Goal: Task Accomplishment & Management: Manage account settings

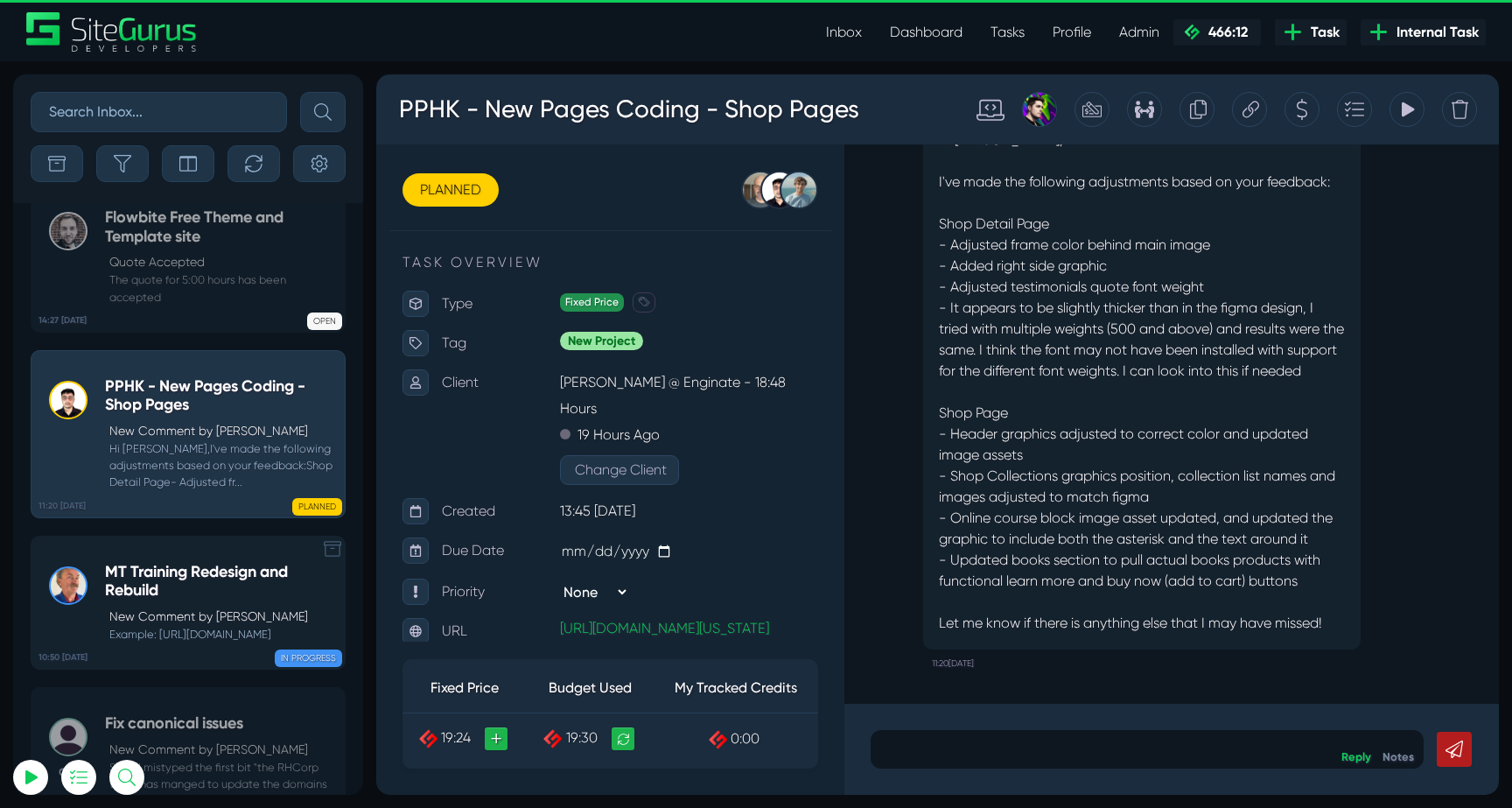
click at [195, 562] on h5 "MT Training Redesign and Rebuild" at bounding box center [220, 581] width 231 height 38
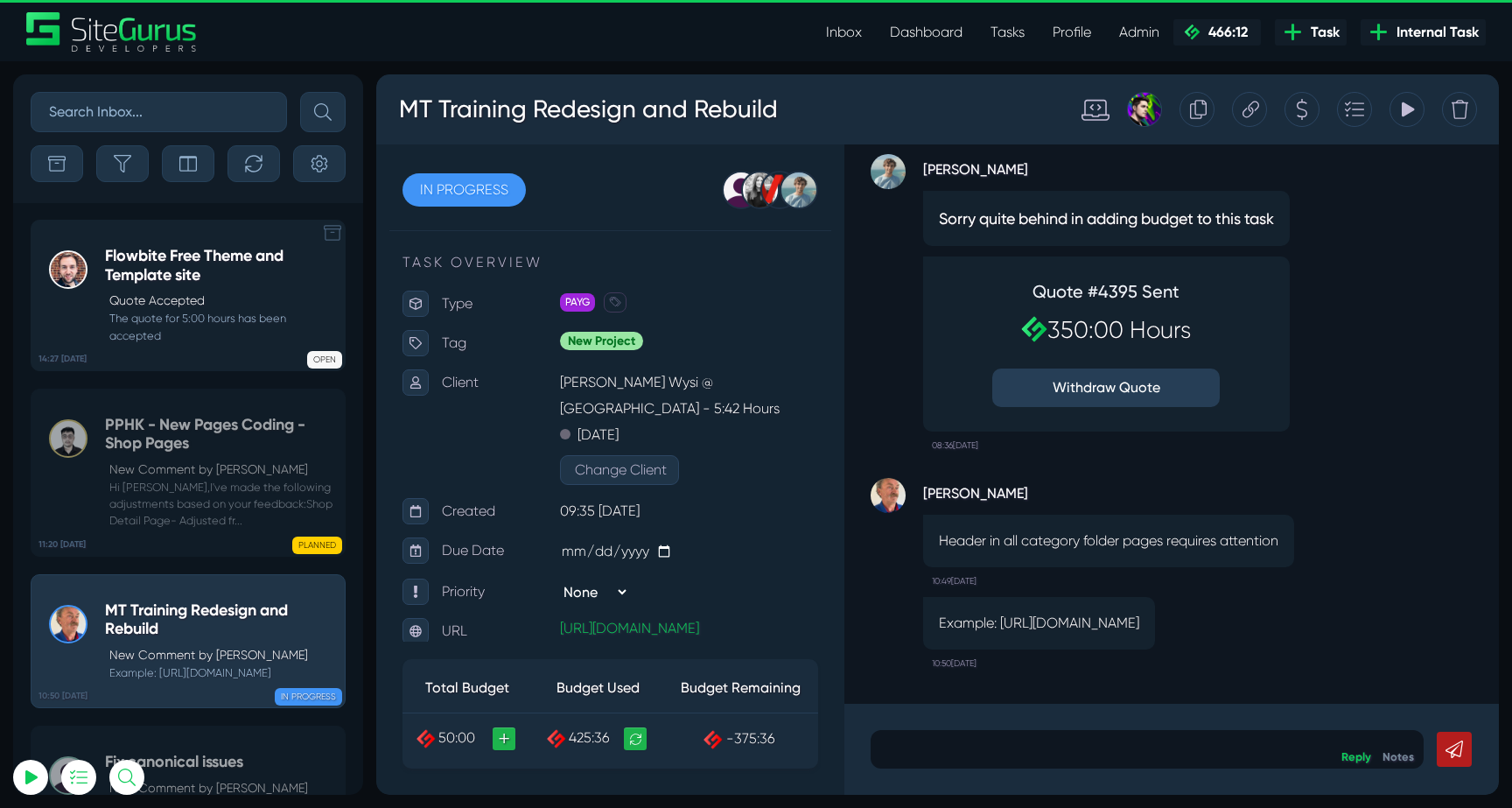
click at [220, 284] on h5 "Flowbite Free Theme and Template site" at bounding box center [220, 265] width 231 height 38
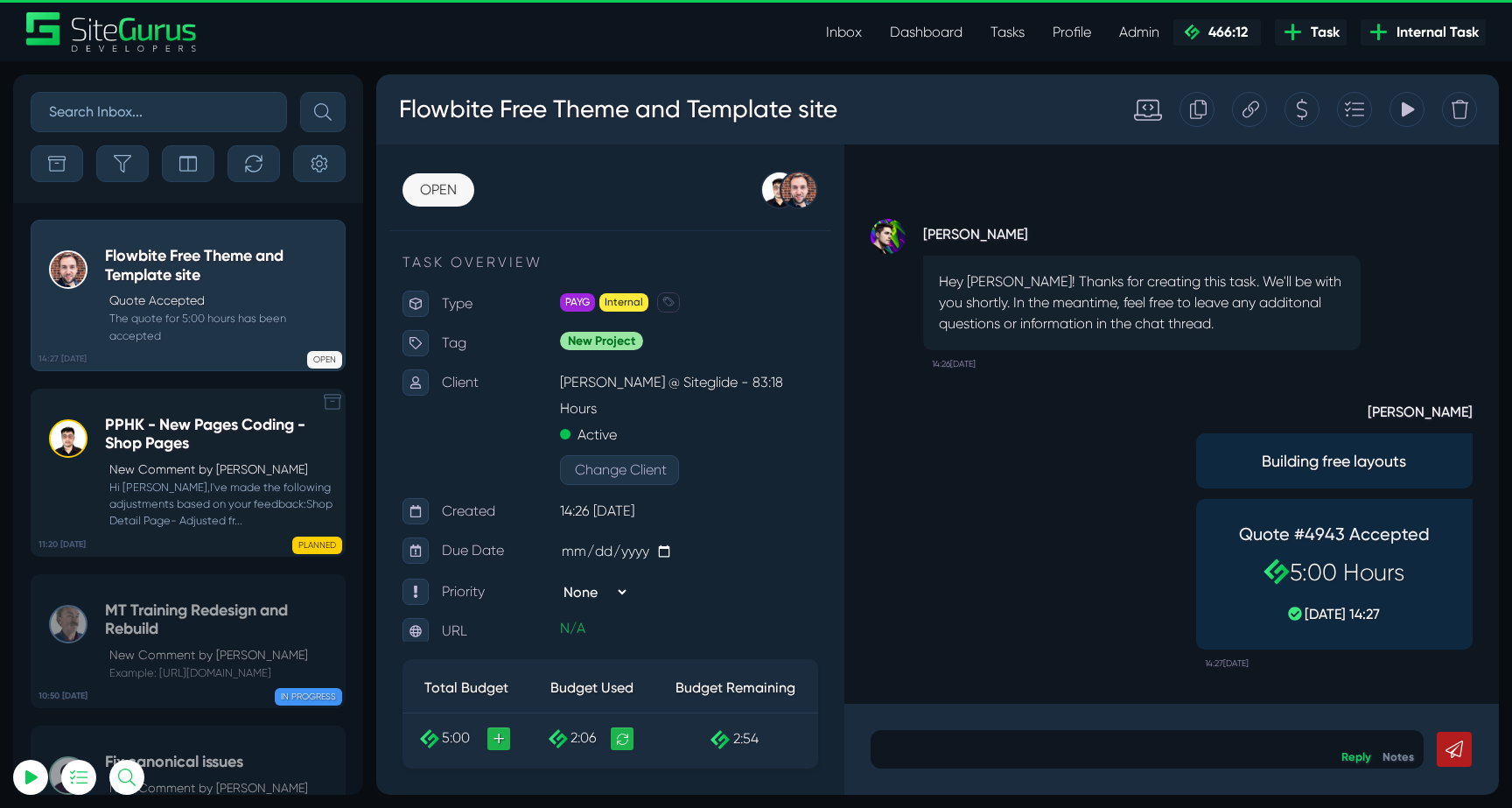
click at [195, 460] on div "PPHK - New Pages Coding - Shop Pages New Comment by Kevin Abelgas Hi Devon,I've…" at bounding box center [220, 473] width 231 height 114
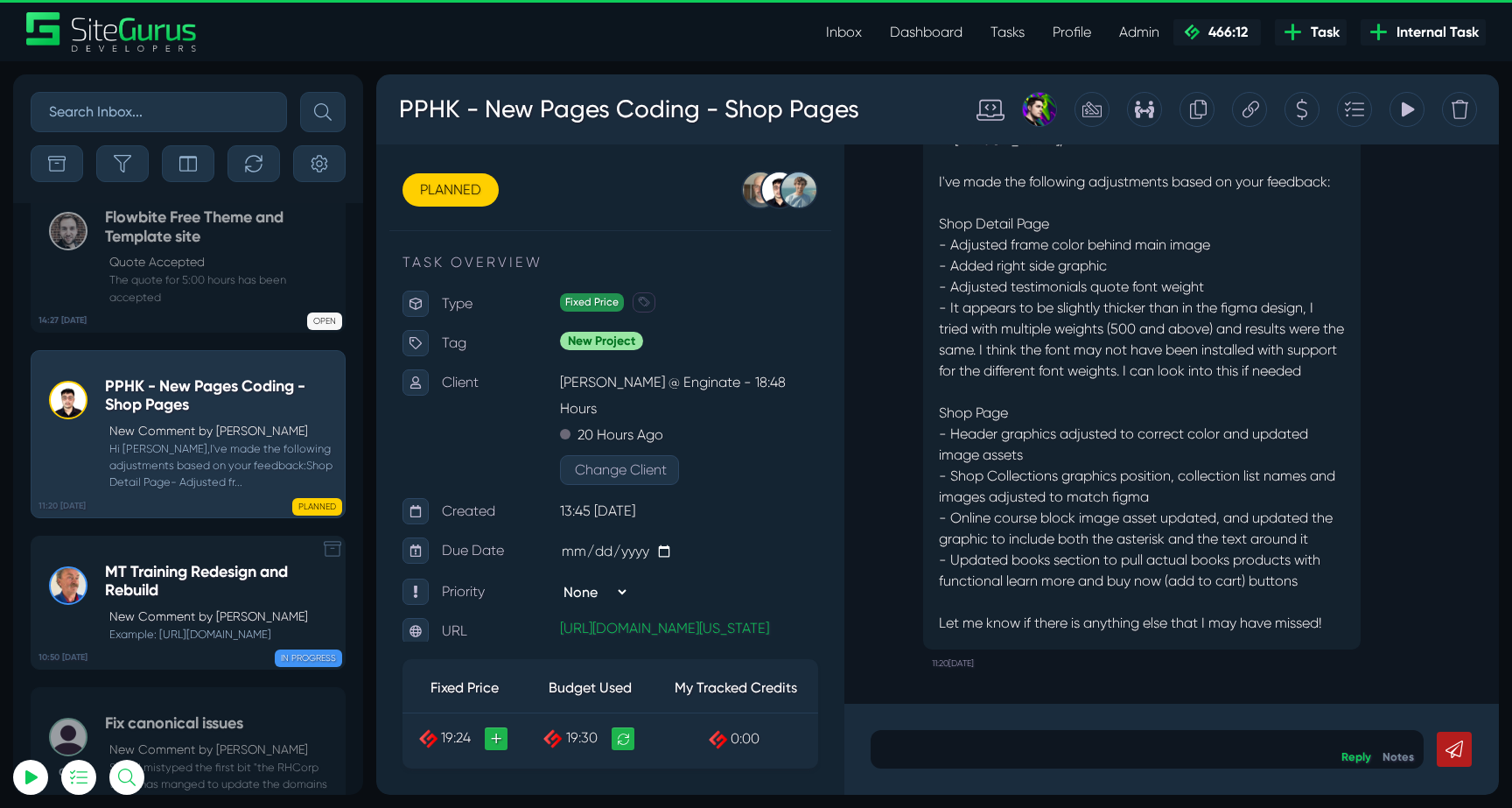
click at [207, 625] on small "Example: https://mt-training.uk-siteglide.com/catalogues/one-day-nvq/carpentry" at bounding box center [220, 634] width 231 height 17
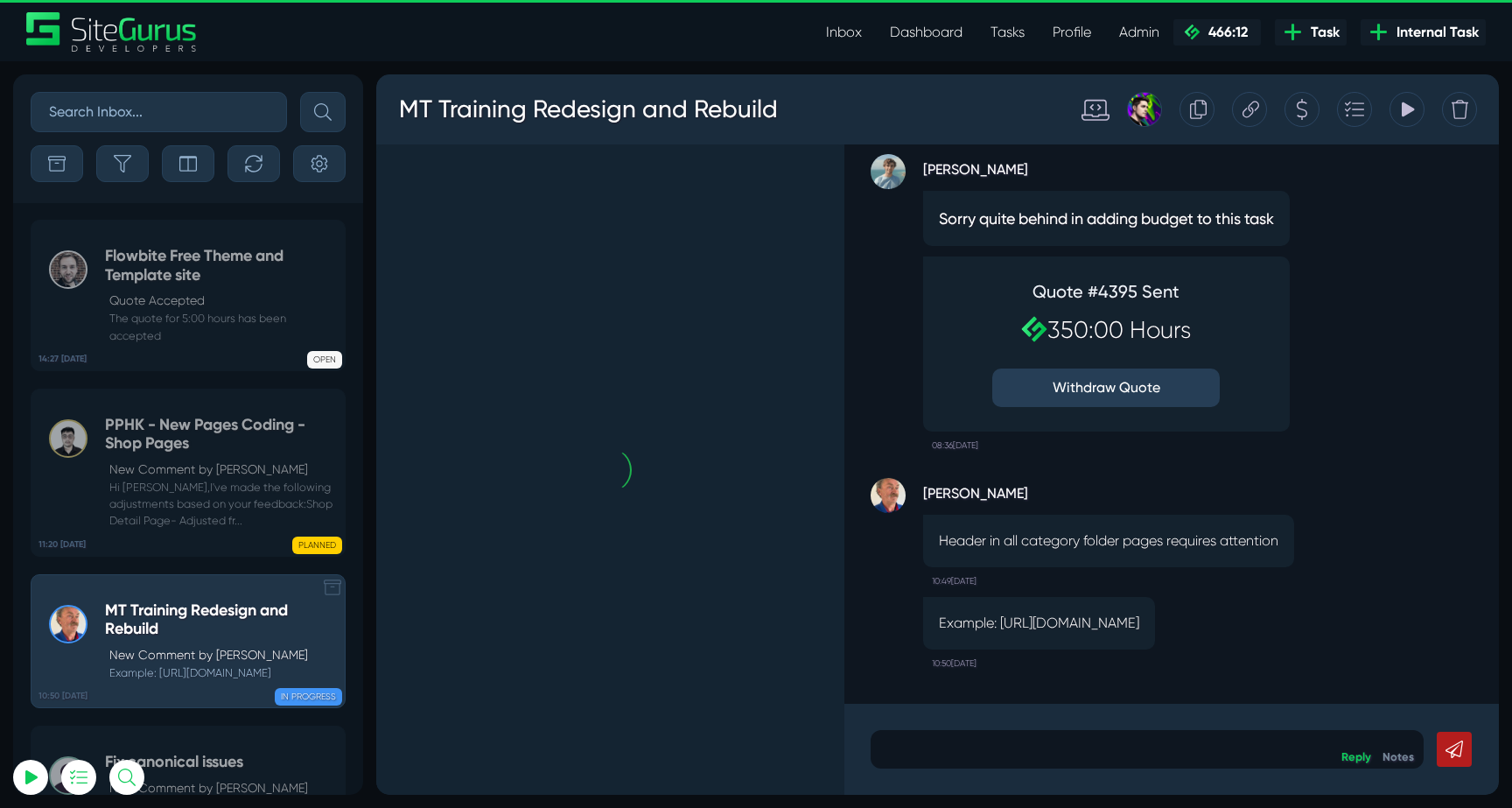
scroll to position [-69015, 0]
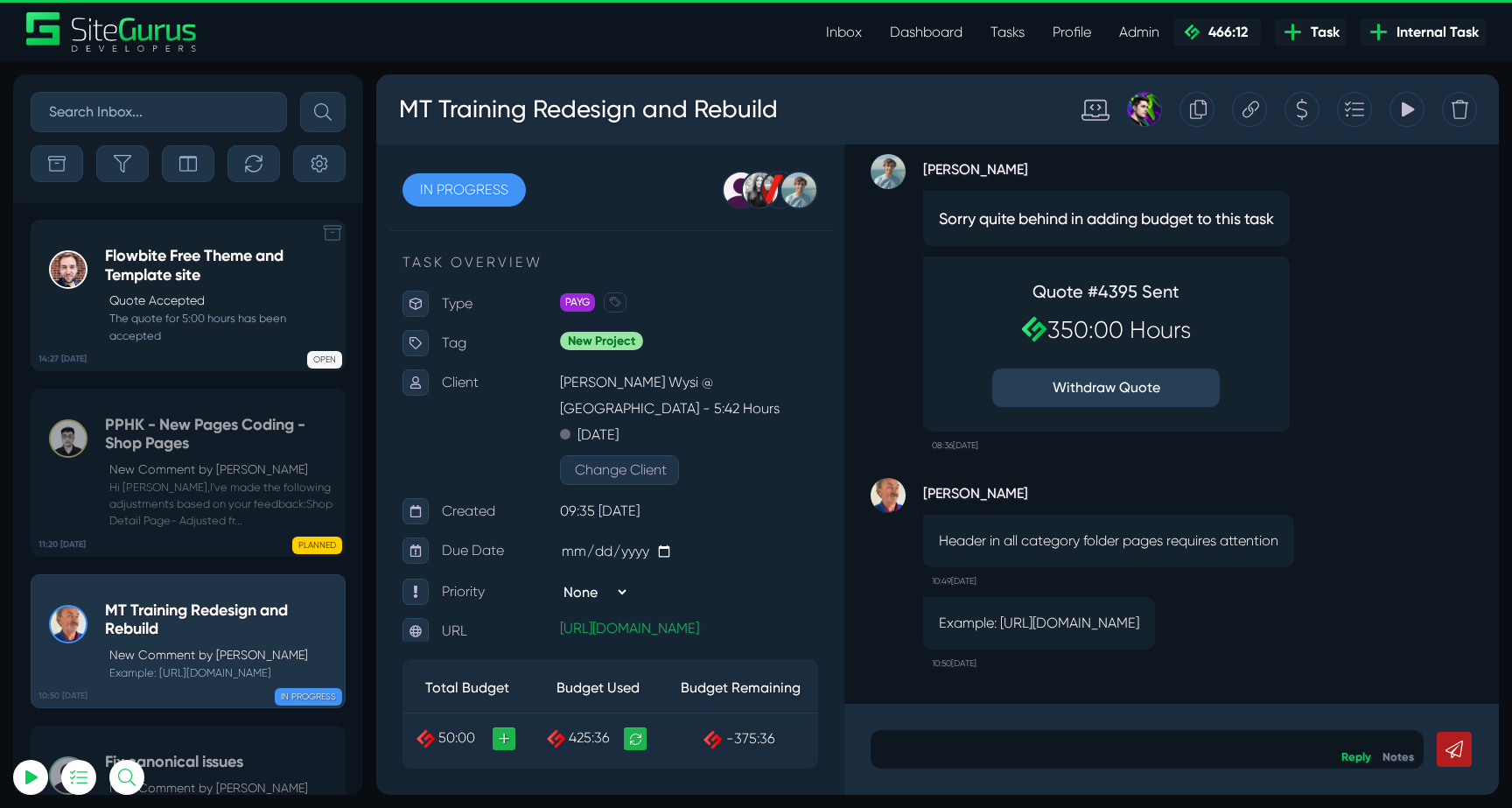
click at [186, 286] on div "Flowbite Free Theme and Template site Quote Accepted The quote for 5:00 hours h…" at bounding box center [220, 295] width 231 height 97
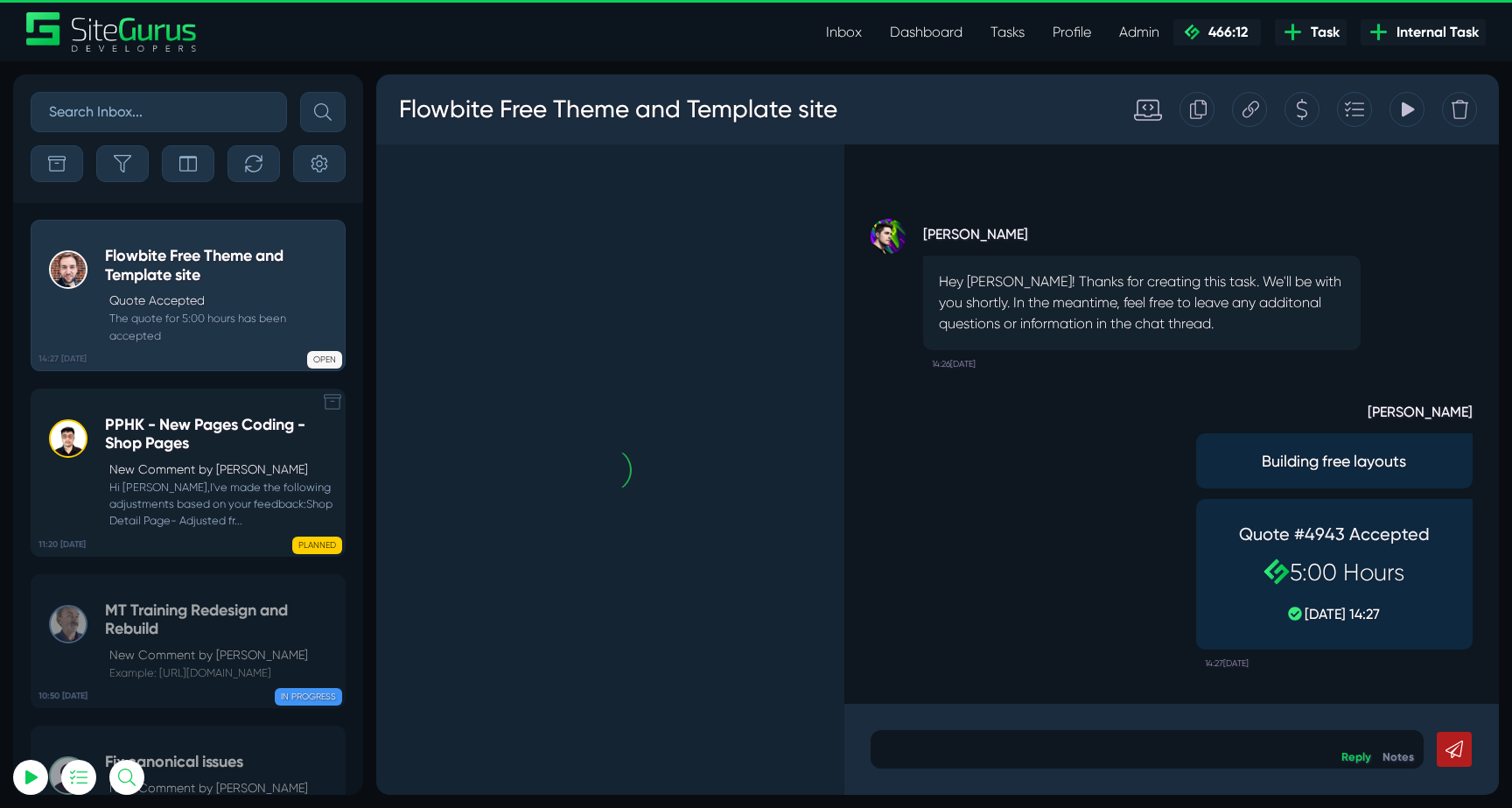
click at [200, 461] on p "New Comment by Kevin Abelgas" at bounding box center [222, 470] width 227 height 19
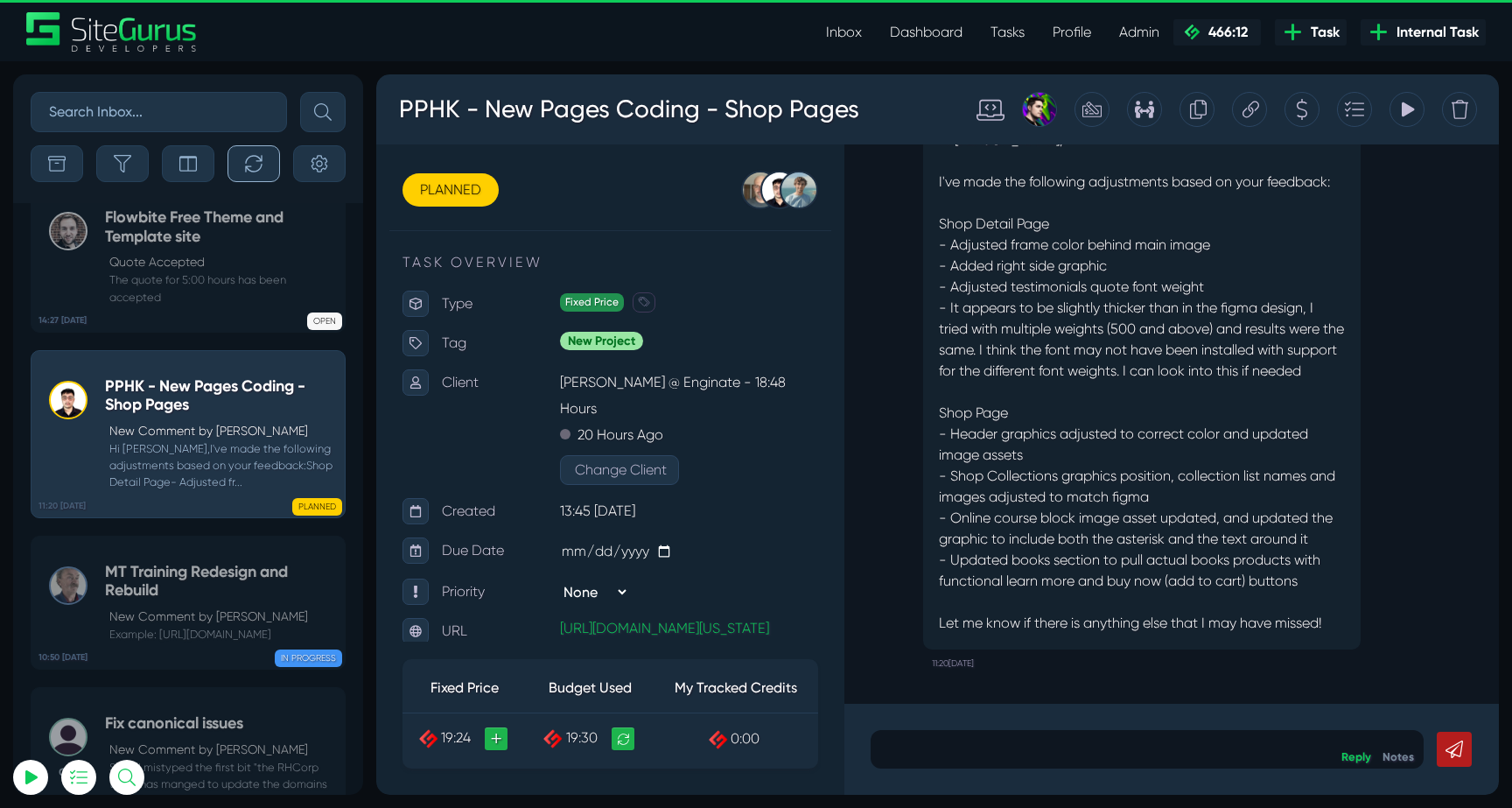
click at [258, 165] on icon "button" at bounding box center [253, 163] width 18 height 18
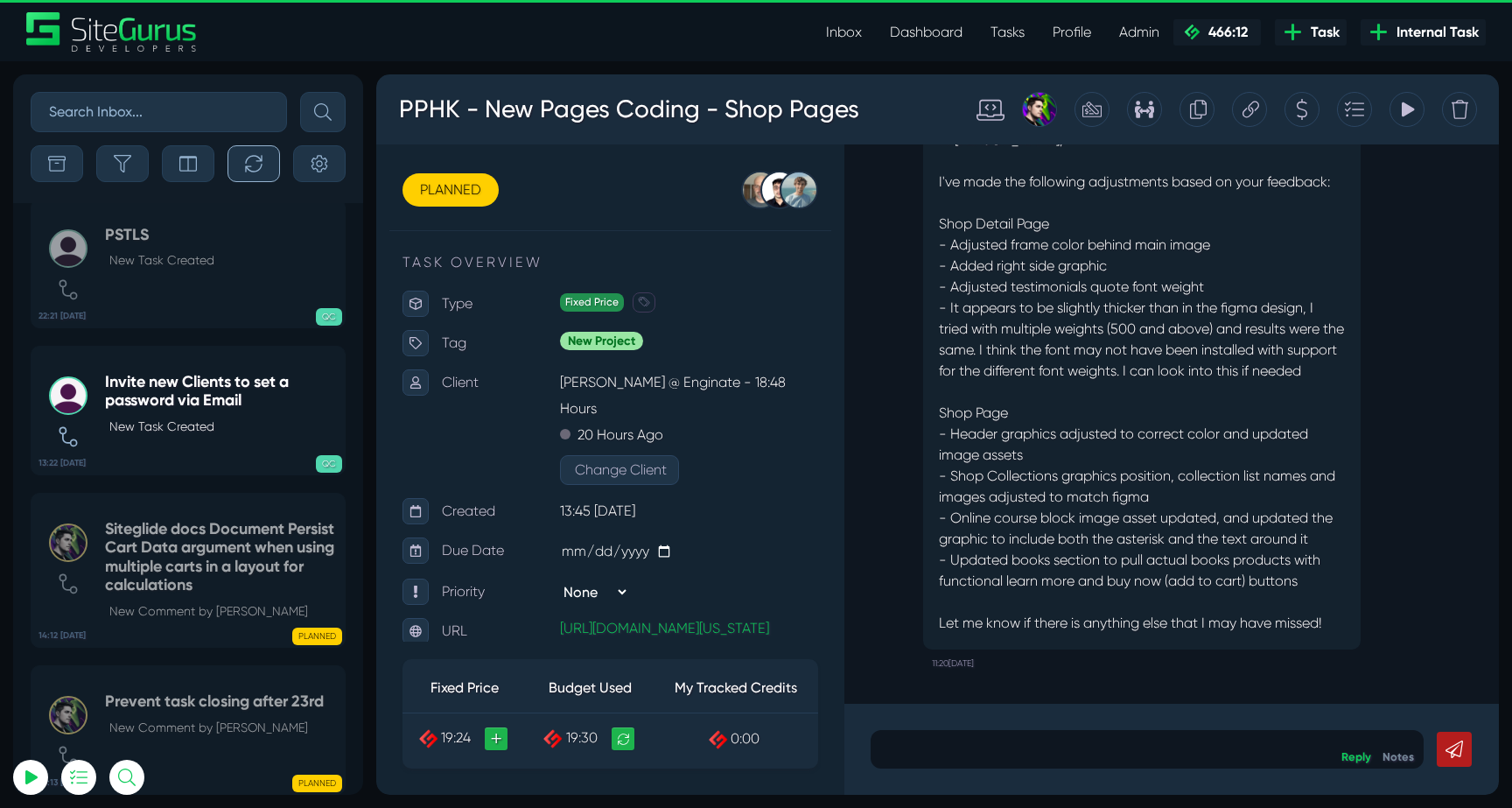
scroll to position [-68847, 0]
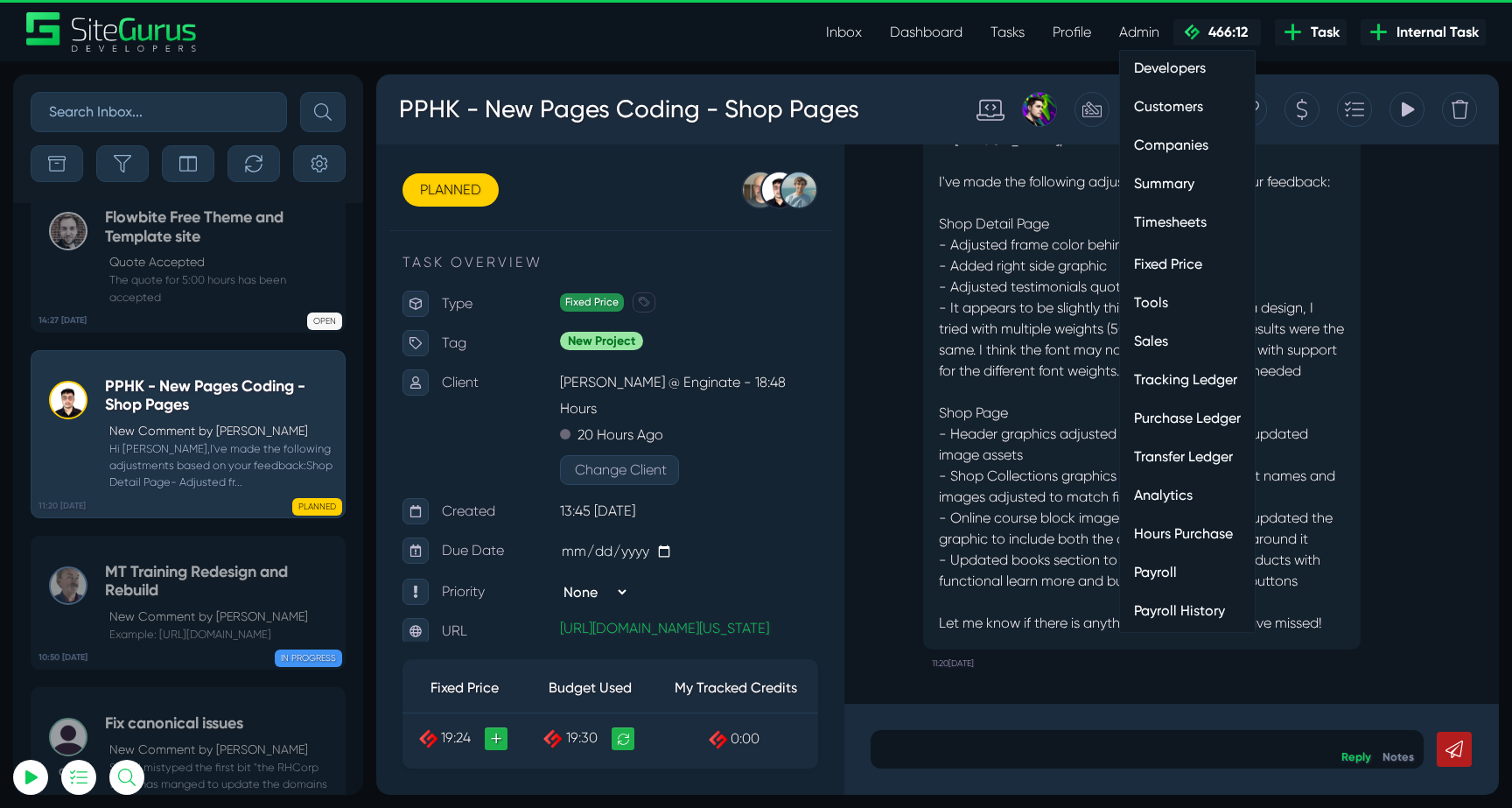
click at [1168, 214] on link "Timesheets" at bounding box center [1187, 222] width 134 height 35
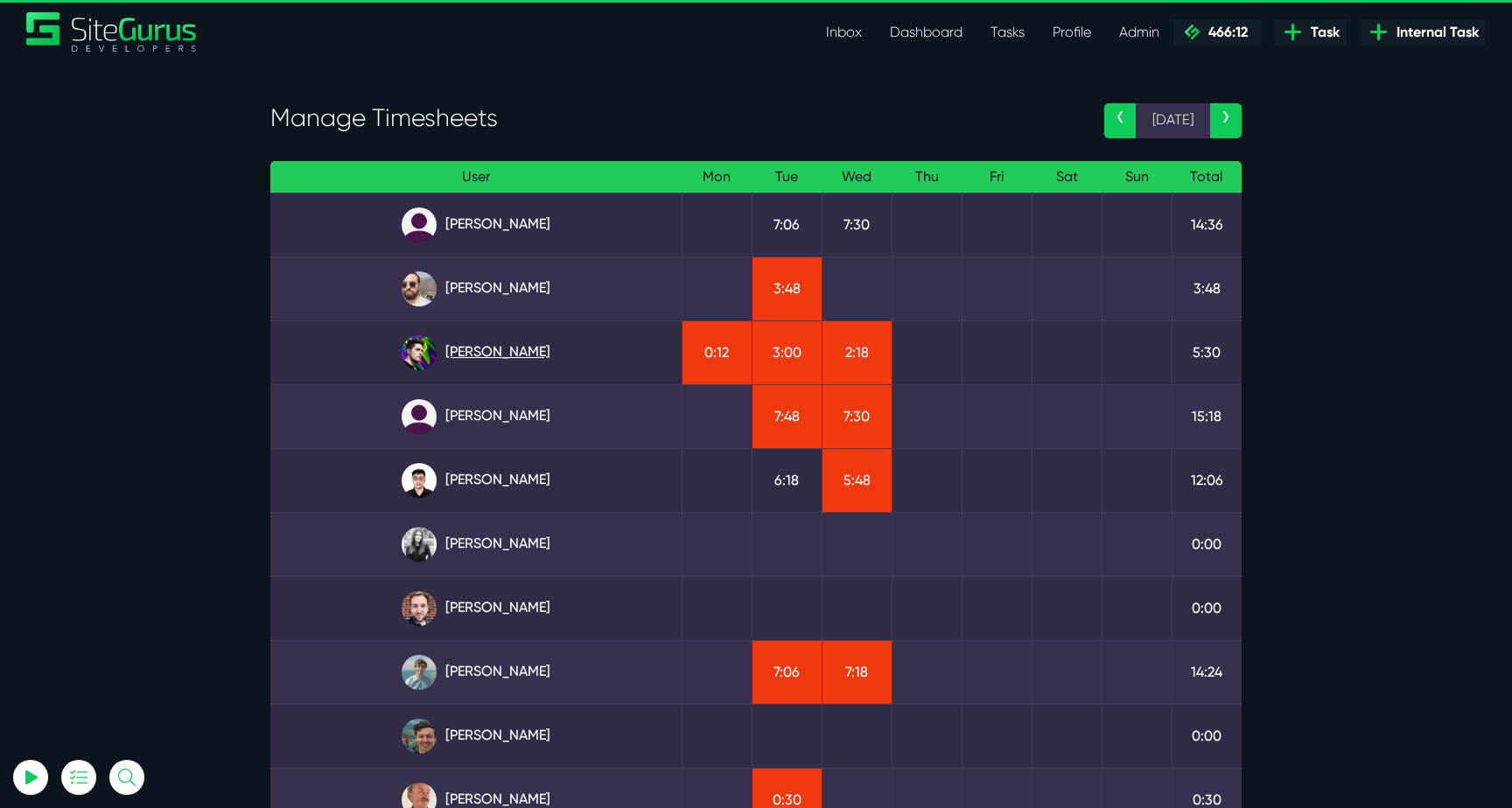
click at [497, 359] on link "Josh Carter" at bounding box center [476, 353] width 384 height 35
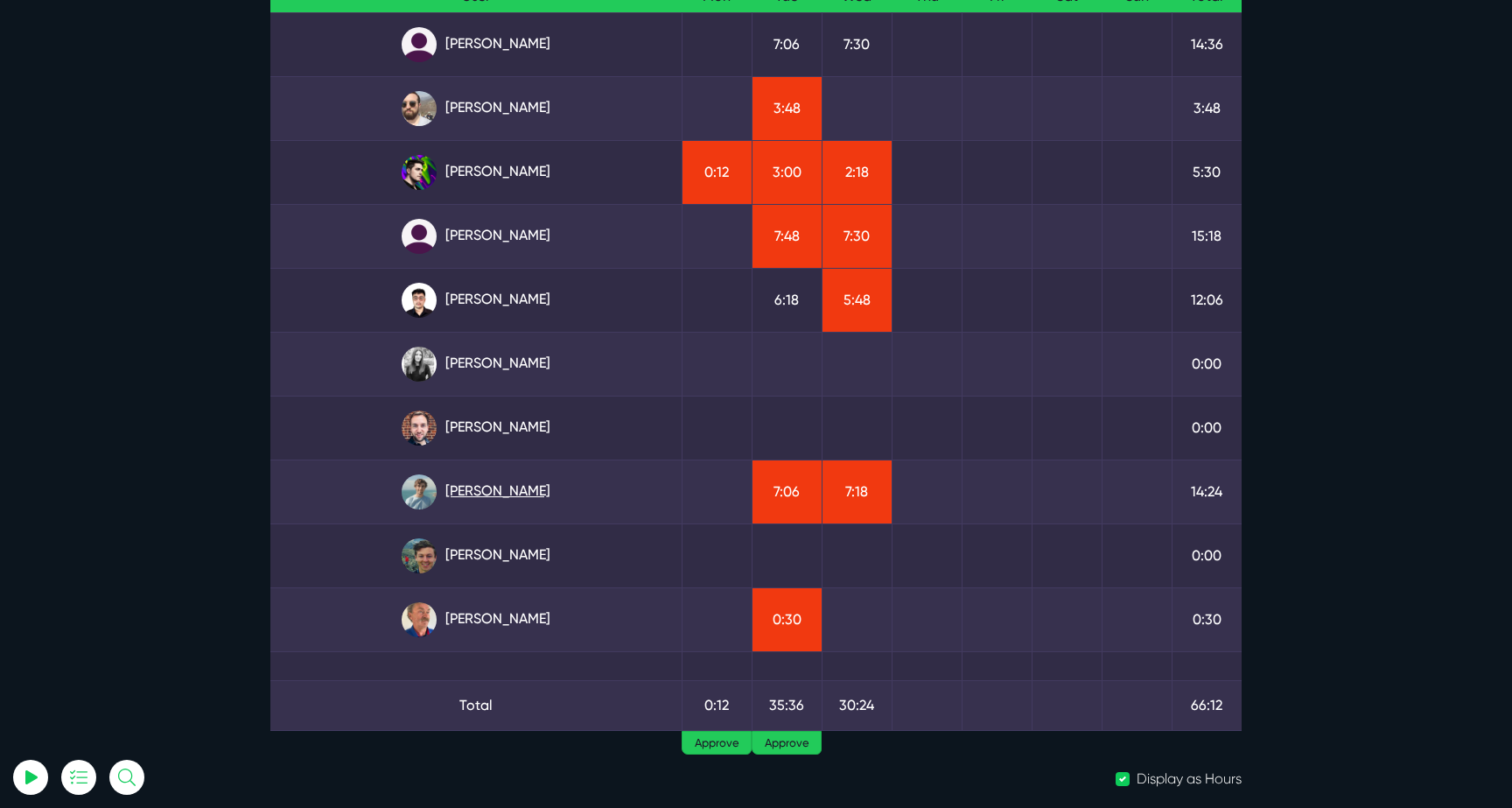
scroll to position [182, 0]
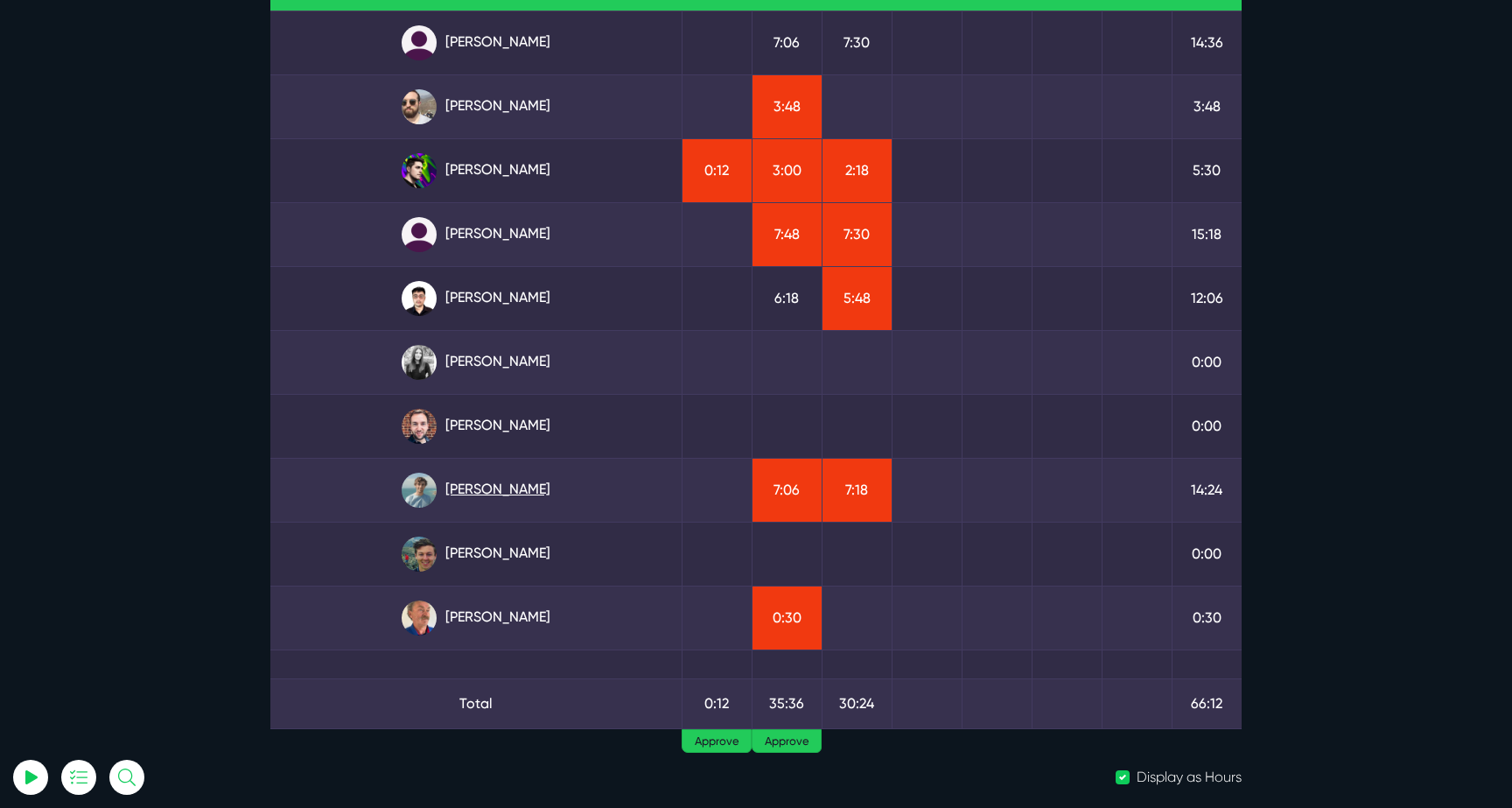
click at [517, 484] on link "Matt Jones" at bounding box center [476, 490] width 384 height 35
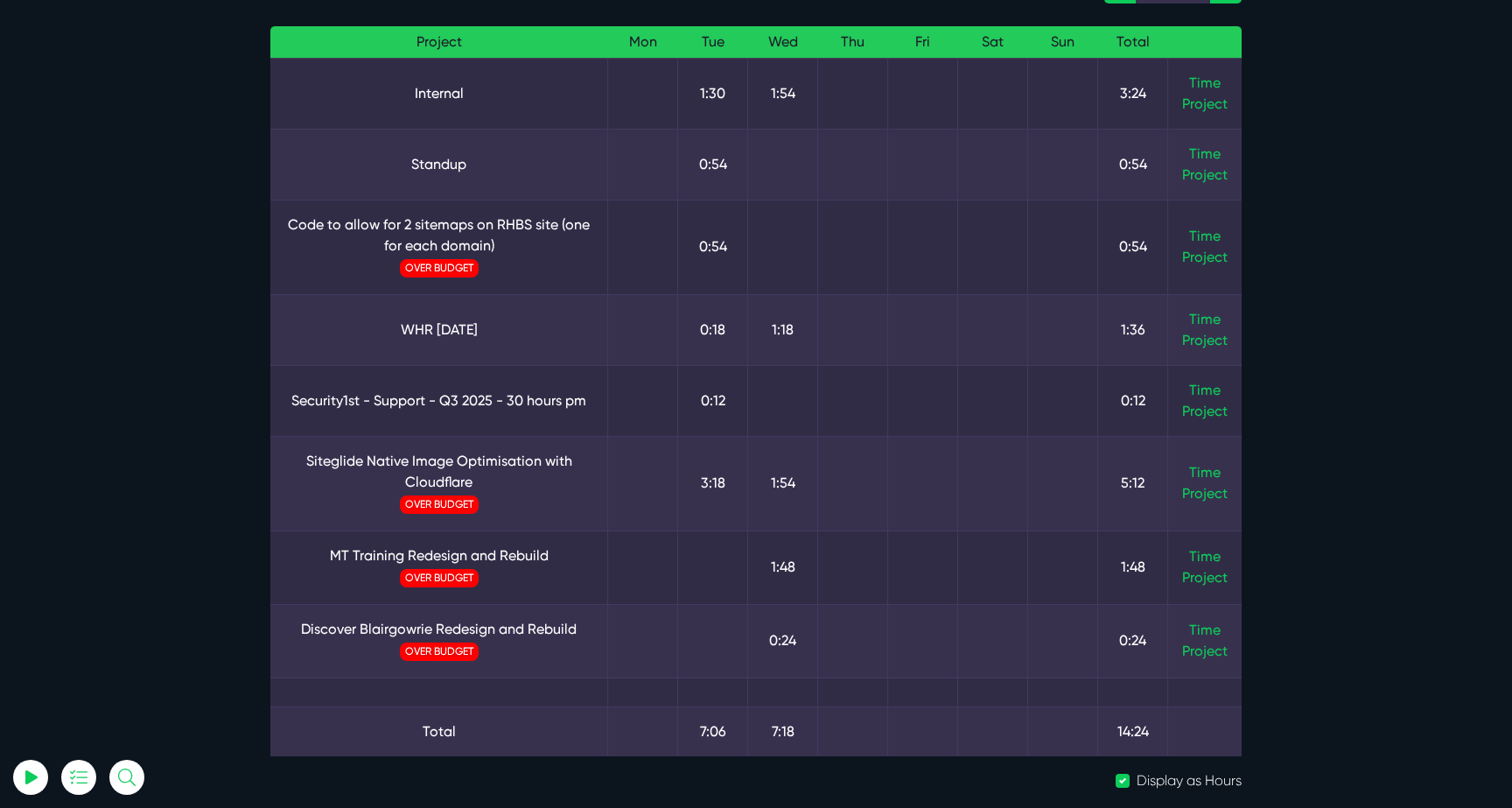
scroll to position [133, 0]
click at [1199, 458] on td "Time Project" at bounding box center [1205, 484] width 74 height 95
click at [1199, 470] on link "Time" at bounding box center [1204, 473] width 32 height 17
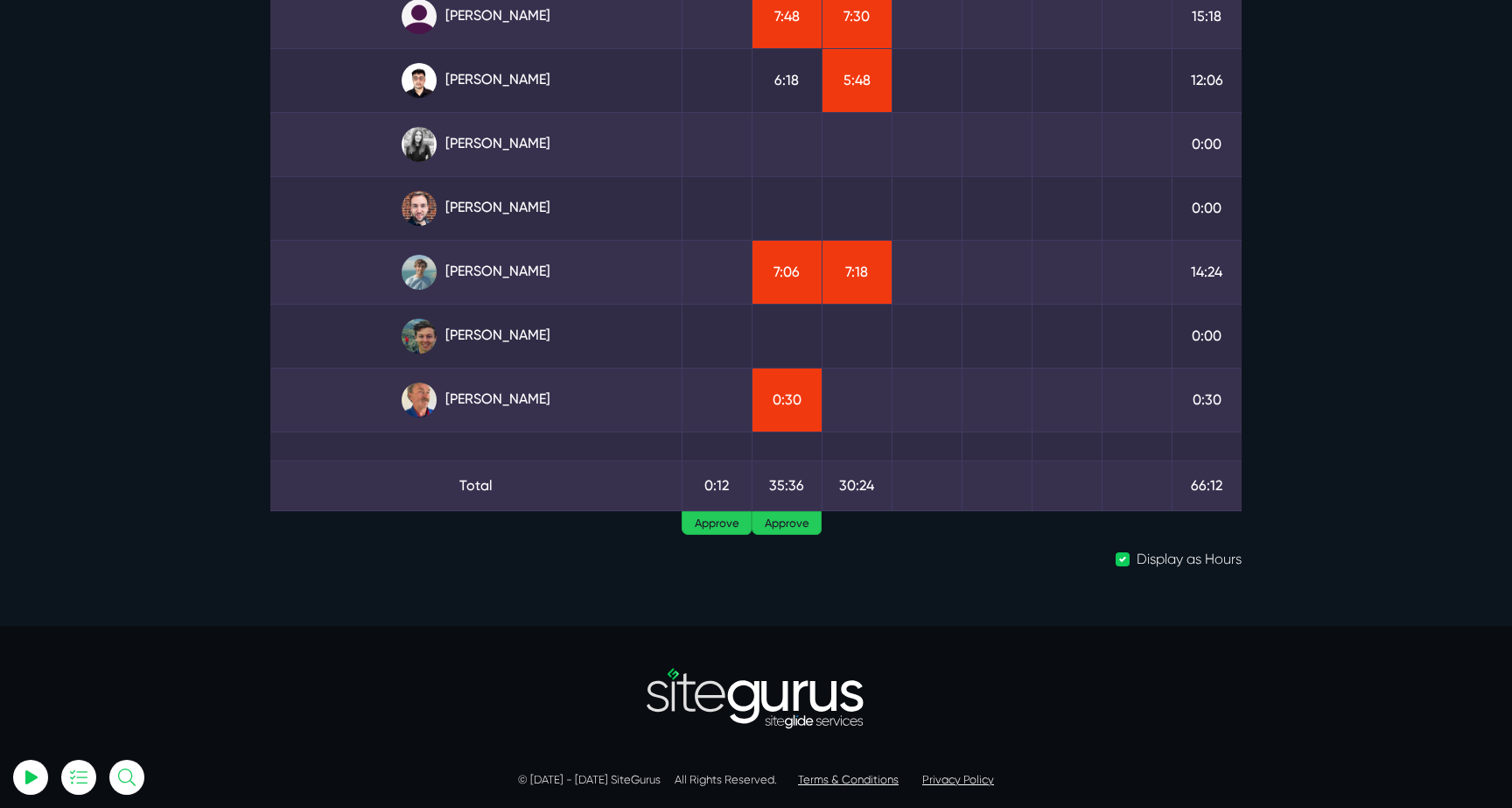
scroll to position [408, 0]
